Goal: Information Seeking & Learning: Learn about a topic

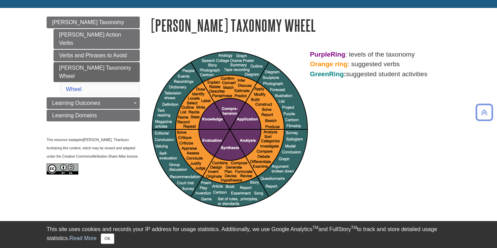
scroll to position [66, 0]
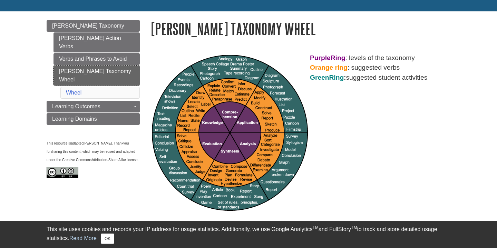
click at [129, 66] on link "[PERSON_NAME] Taxonomy Wheel" at bounding box center [96, 76] width 86 height 20
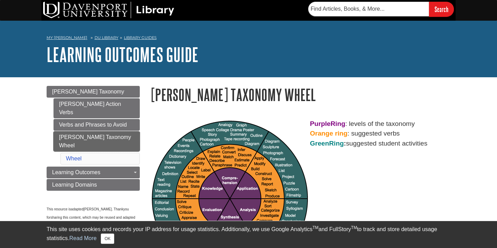
click at [122, 131] on link "[PERSON_NAME] Taxonomy Wheel" at bounding box center [96, 141] width 86 height 20
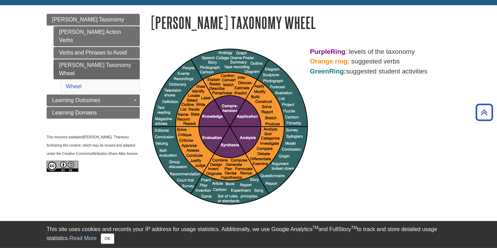
scroll to position [71, 0]
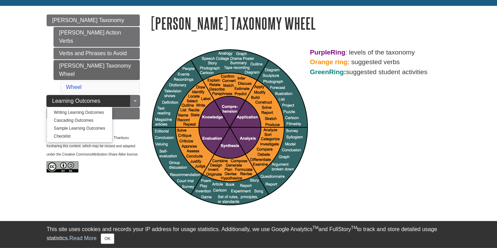
click at [109, 95] on link "Learning Outcomes" at bounding box center [93, 101] width 93 height 12
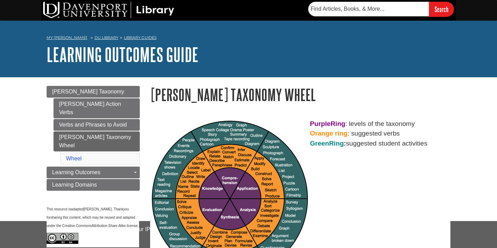
scroll to position [71, 0]
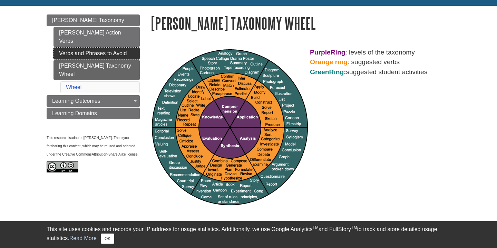
click at [119, 48] on link "Verbs and Phrases to Avoid" at bounding box center [96, 54] width 86 height 12
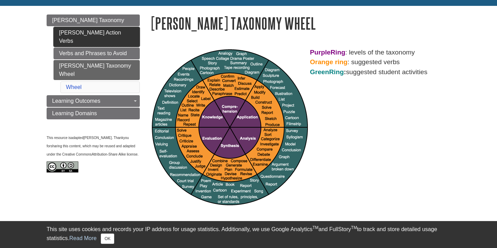
click at [121, 35] on link "[PERSON_NAME] Action Verbs" at bounding box center [96, 37] width 86 height 20
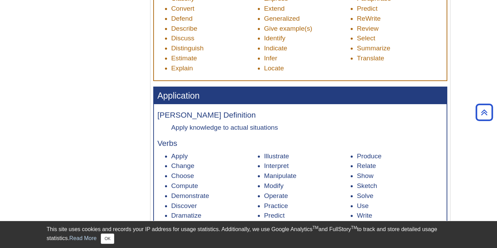
scroll to position [473, 0]
